Goal: Transaction & Acquisition: Purchase product/service

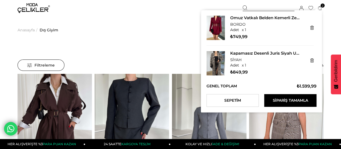
click at [321, 8] on icon at bounding box center [320, 8] width 4 height 4
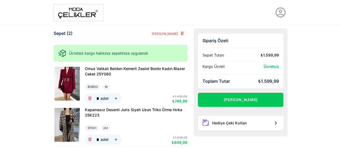
scroll to position [27, 0]
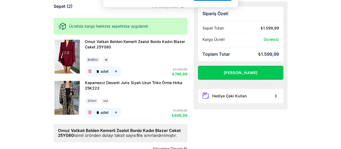
click at [167, 35] on button "Daha sonra" at bounding box center [172, 34] width 38 height 13
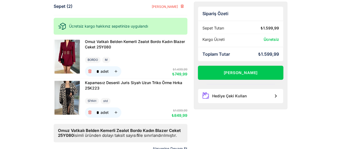
click at [134, 57] on div "BORDO M" at bounding box center [136, 60] width 103 height 6
click at [132, 41] on span "Omuz Vatkalı Belden Kemerli Zealot Bordo Kadın Blazer Ceket 25Y080" at bounding box center [135, 44] width 100 height 10
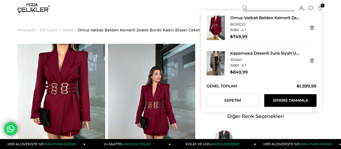
click at [321, 8] on icon at bounding box center [320, 8] width 4 height 4
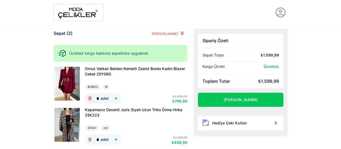
click at [88, 96] on icon "button" at bounding box center [90, 98] width 5 height 5
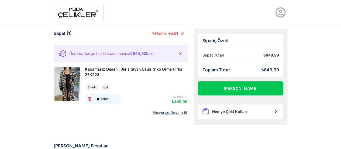
click at [55, 14] on img at bounding box center [79, 12] width 50 height 17
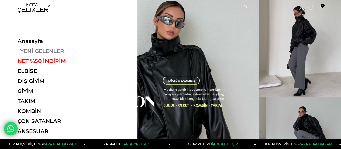
click at [43, 50] on link "YENİ GELENLER" at bounding box center [55, 51] width 74 height 6
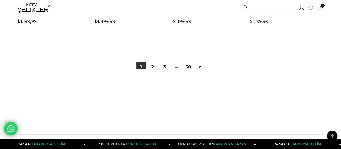
scroll to position [2915, 0]
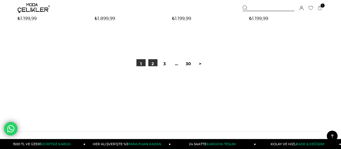
click at [154, 64] on link "2" at bounding box center [152, 63] width 9 height 9
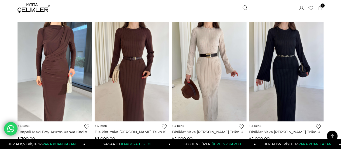
scroll to position [2510, 0]
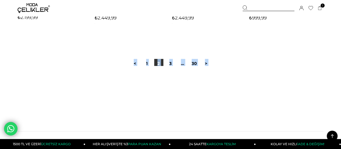
scroll to position [2915, 0]
click at [208, 63] on link ">" at bounding box center [206, 63] width 9 height 9
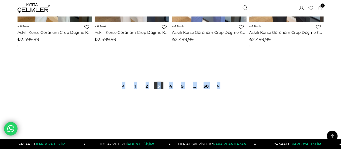
scroll to position [2831, 0]
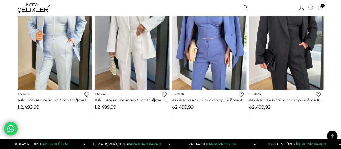
click at [33, 5] on img at bounding box center [34, 8] width 32 height 10
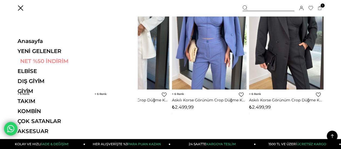
click at [33, 61] on link "NET %50 İNDİRİM" at bounding box center [55, 61] width 74 height 6
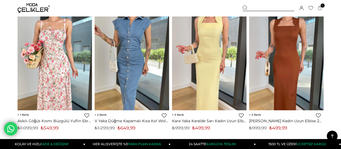
scroll to position [2861, 0]
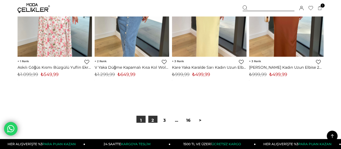
click at [154, 118] on link "2" at bounding box center [152, 120] width 9 height 9
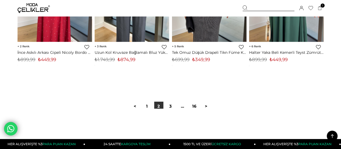
scroll to position [2915, 0]
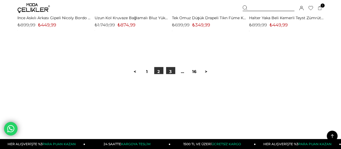
click at [172, 73] on link "3" at bounding box center [170, 71] width 9 height 9
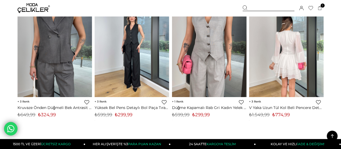
scroll to position [513, 0]
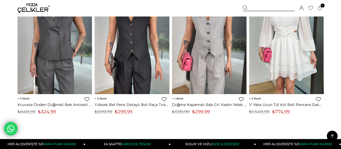
click at [120, 71] on img at bounding box center [132, 44] width 74 height 99
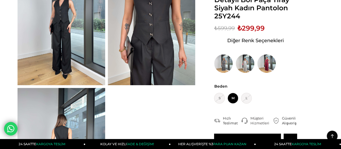
scroll to position [108, 0]
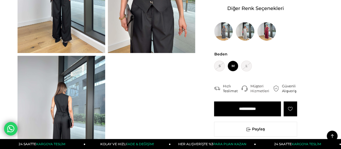
click at [246, 107] on input "**********" at bounding box center [247, 108] width 67 height 15
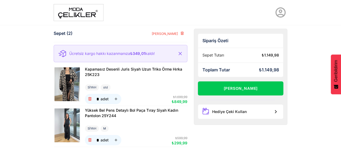
click at [54, 10] on img at bounding box center [79, 12] width 50 height 17
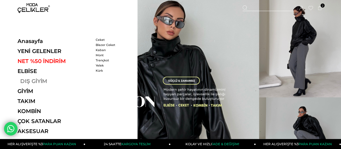
click at [33, 80] on link "DIŞ GİYİM" at bounding box center [55, 81] width 74 height 6
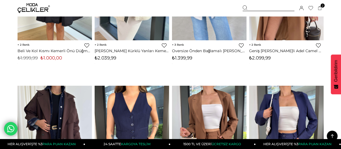
scroll to position [1727, 0]
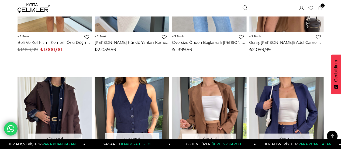
click at [271, 8] on div at bounding box center [269, 8] width 52 height 6
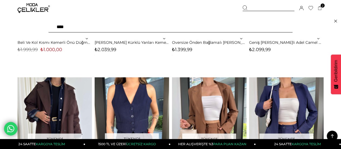
type input "*****"
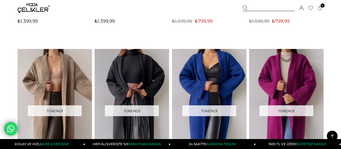
scroll to position [540, 0]
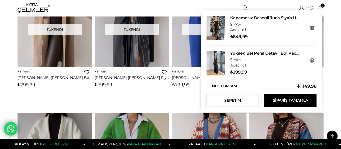
click at [320, 6] on icon at bounding box center [320, 8] width 4 height 4
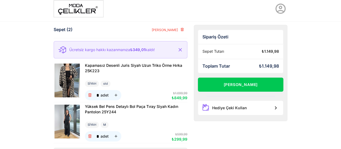
scroll to position [54, 0]
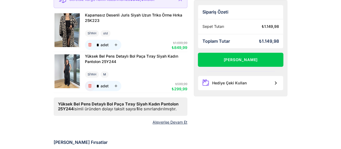
click at [88, 84] on icon "button" at bounding box center [90, 86] width 5 height 5
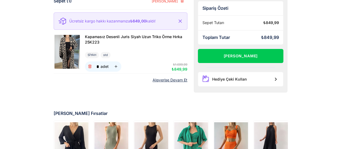
scroll to position [0, 0]
